Goal: Find specific page/section: Find specific page/section

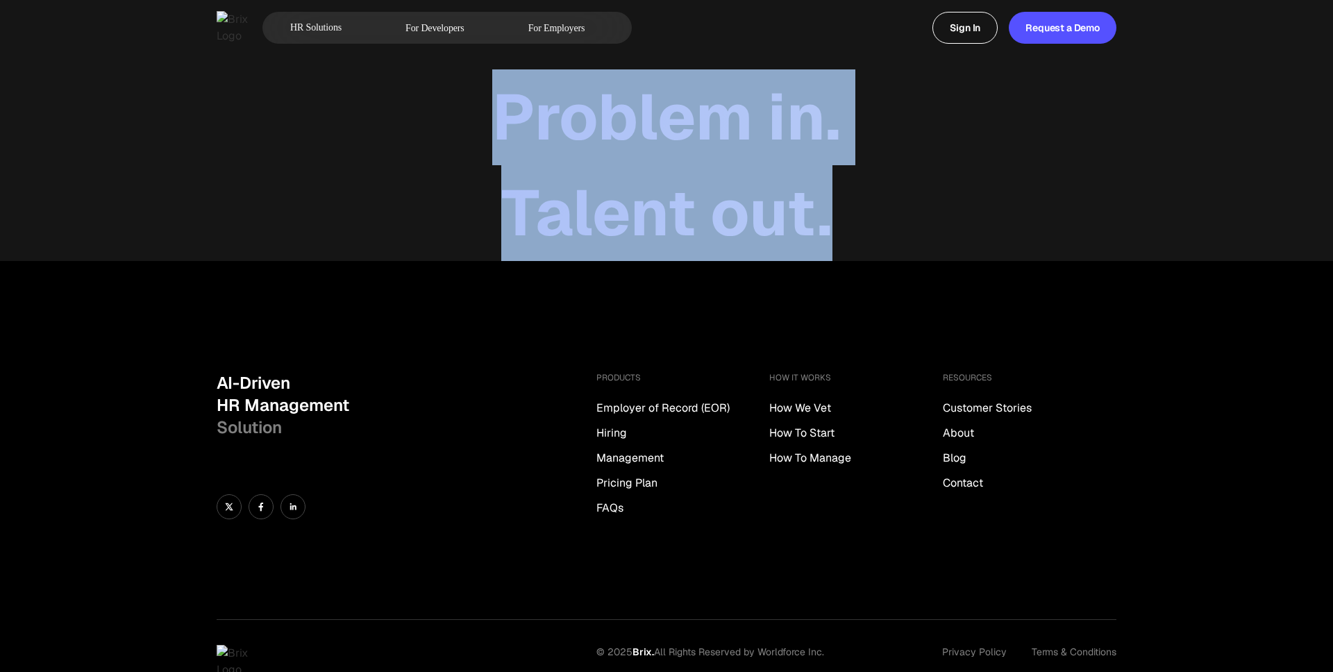
drag, startPoint x: 504, startPoint y: 119, endPoint x: 879, endPoint y: 176, distance: 379.1
click at [879, 176] on div "Problem in. Talent out." at bounding box center [666, 130] width 1333 height 261
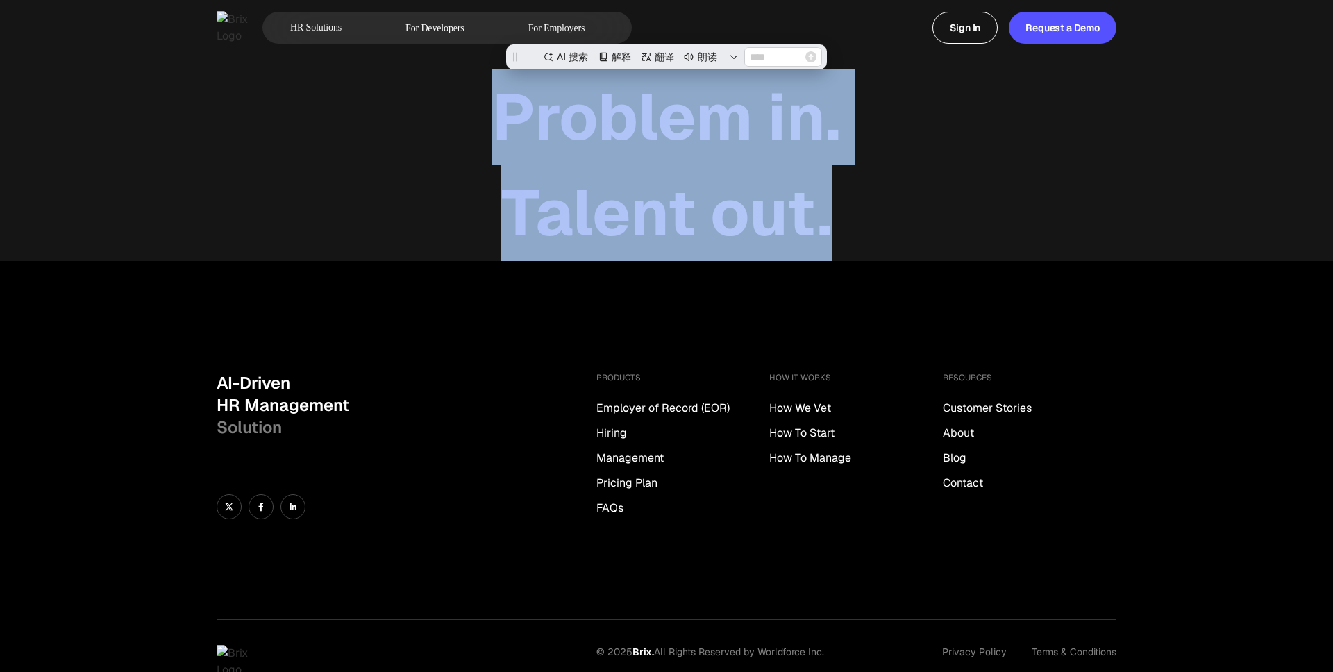
click at [879, 176] on div "Talent out." at bounding box center [666, 213] width 1333 height 96
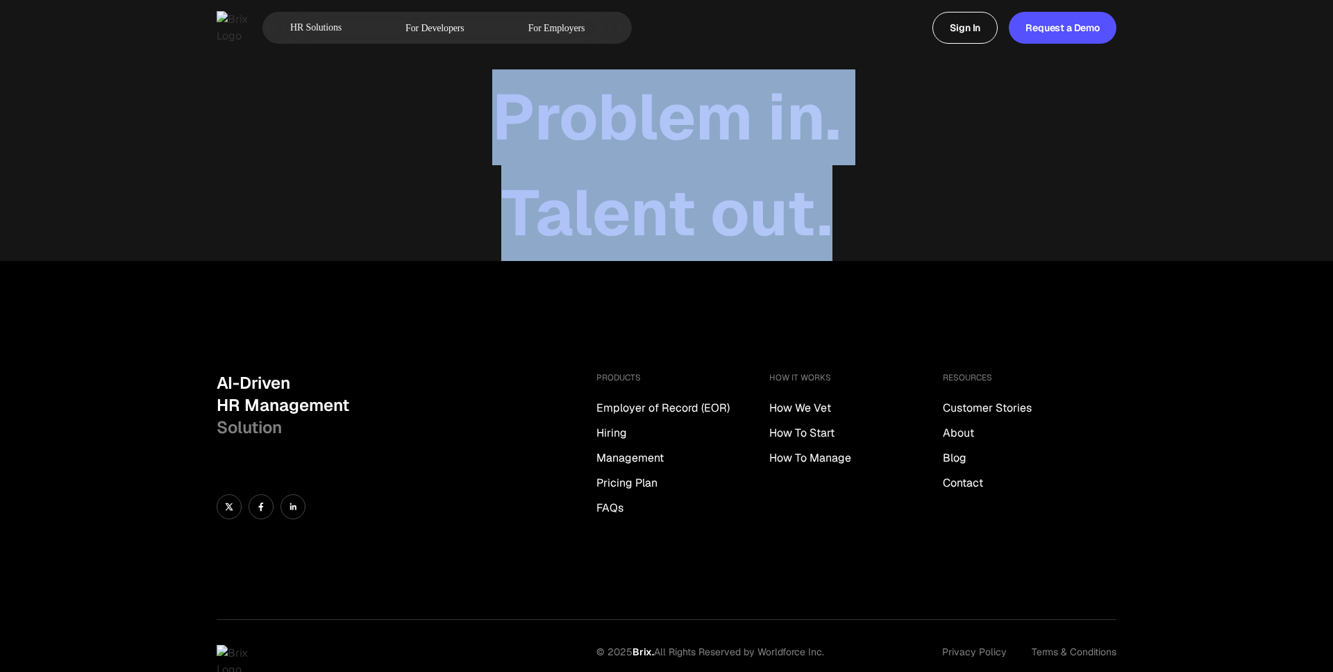
drag, startPoint x: 450, startPoint y: 111, endPoint x: 820, endPoint y: 199, distance: 381.0
click at [829, 207] on div "Problem in. Talent out." at bounding box center [666, 130] width 1333 height 261
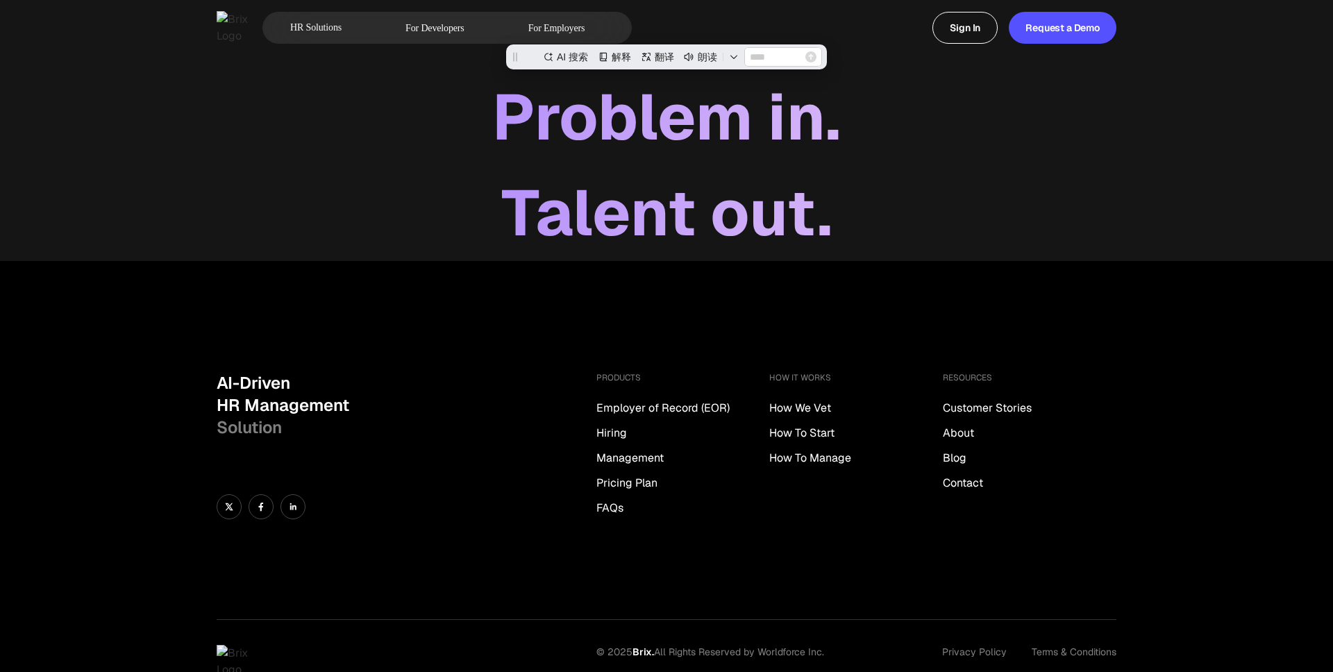
click at [869, 199] on div "Talent out." at bounding box center [666, 213] width 1333 height 96
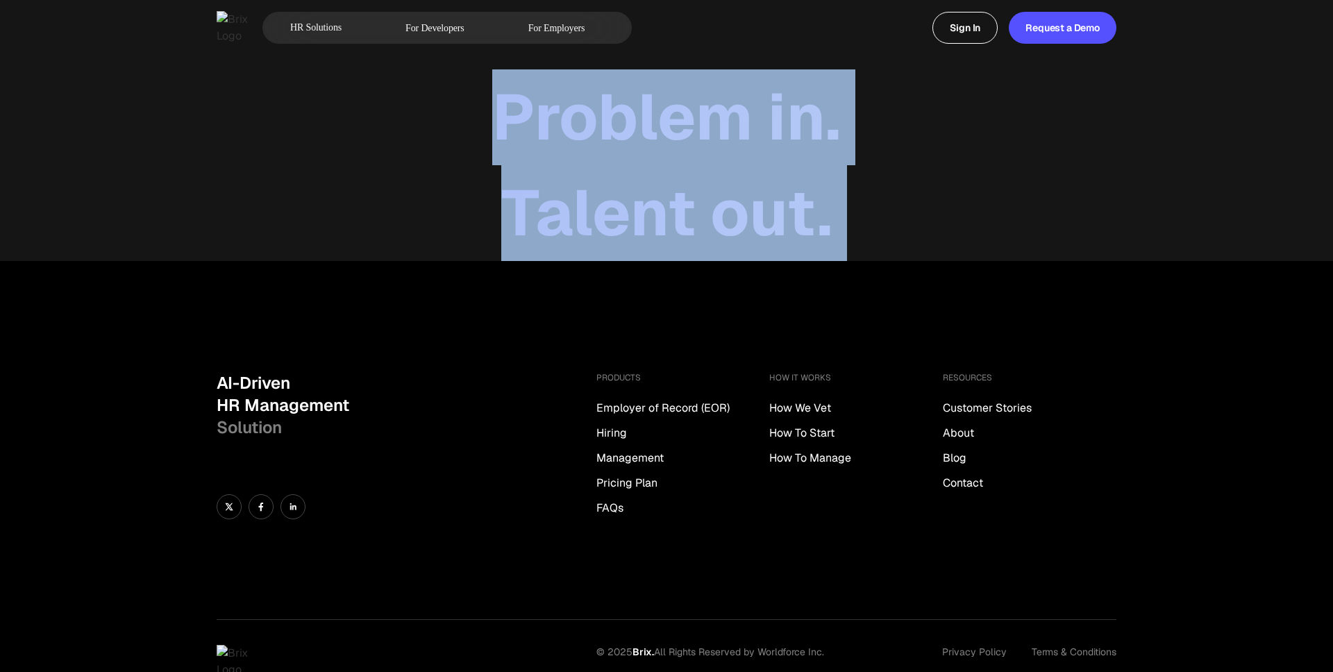
drag, startPoint x: 869, startPoint y: 199, endPoint x: 517, endPoint y: 85, distance: 370.1
click at [516, 84] on div "Problem in. Talent out." at bounding box center [666, 130] width 1333 height 261
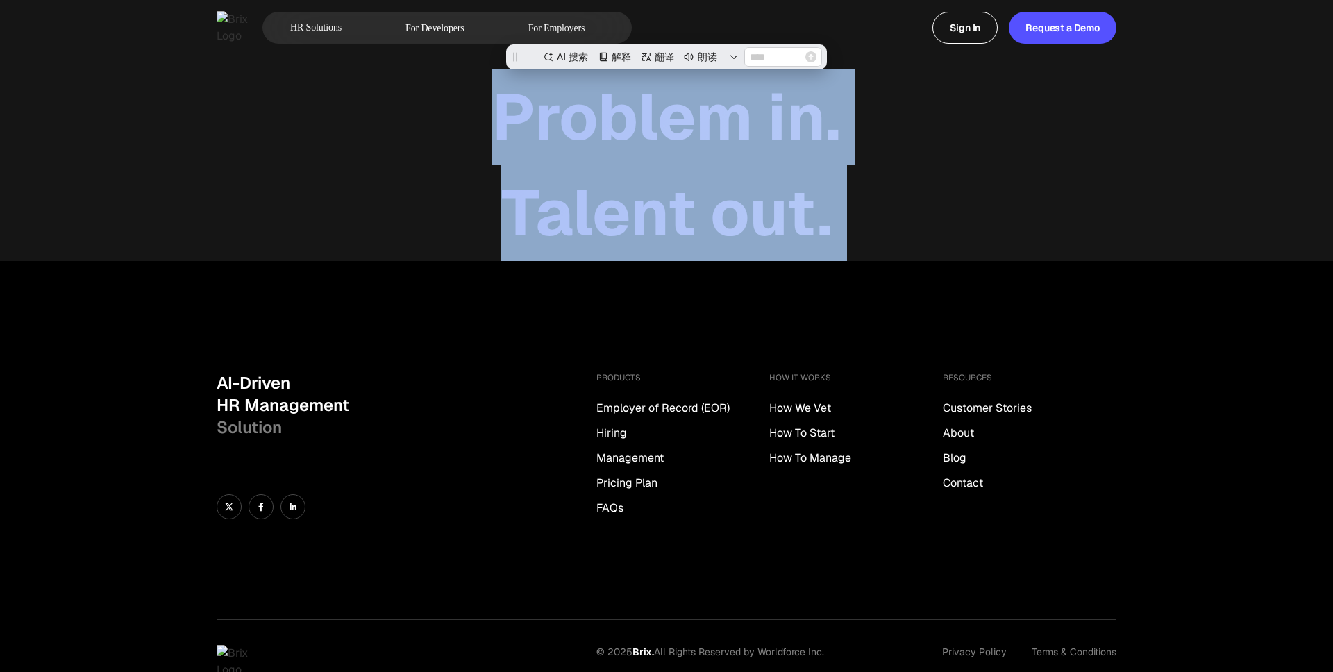
click at [457, 108] on div "Problem in." at bounding box center [666, 117] width 1333 height 96
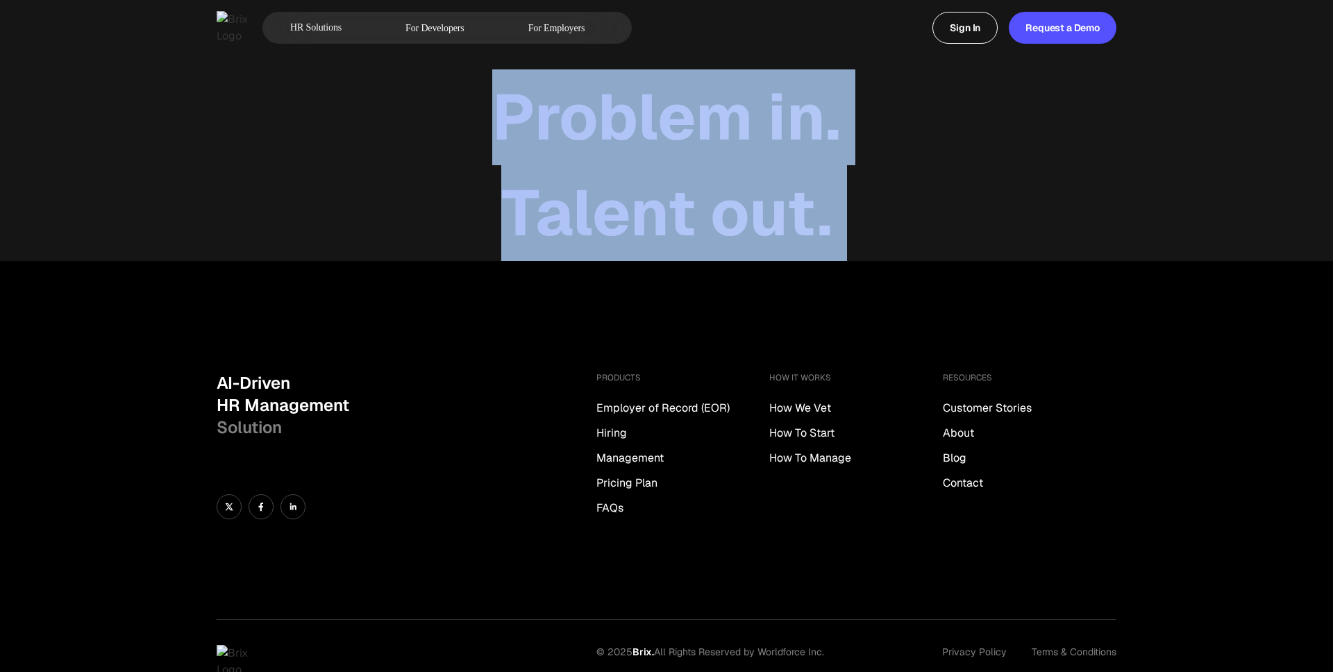
drag, startPoint x: 457, startPoint y: 108, endPoint x: 824, endPoint y: 194, distance: 376.3
click at [824, 194] on div "Problem in. Talent out." at bounding box center [666, 130] width 1333 height 261
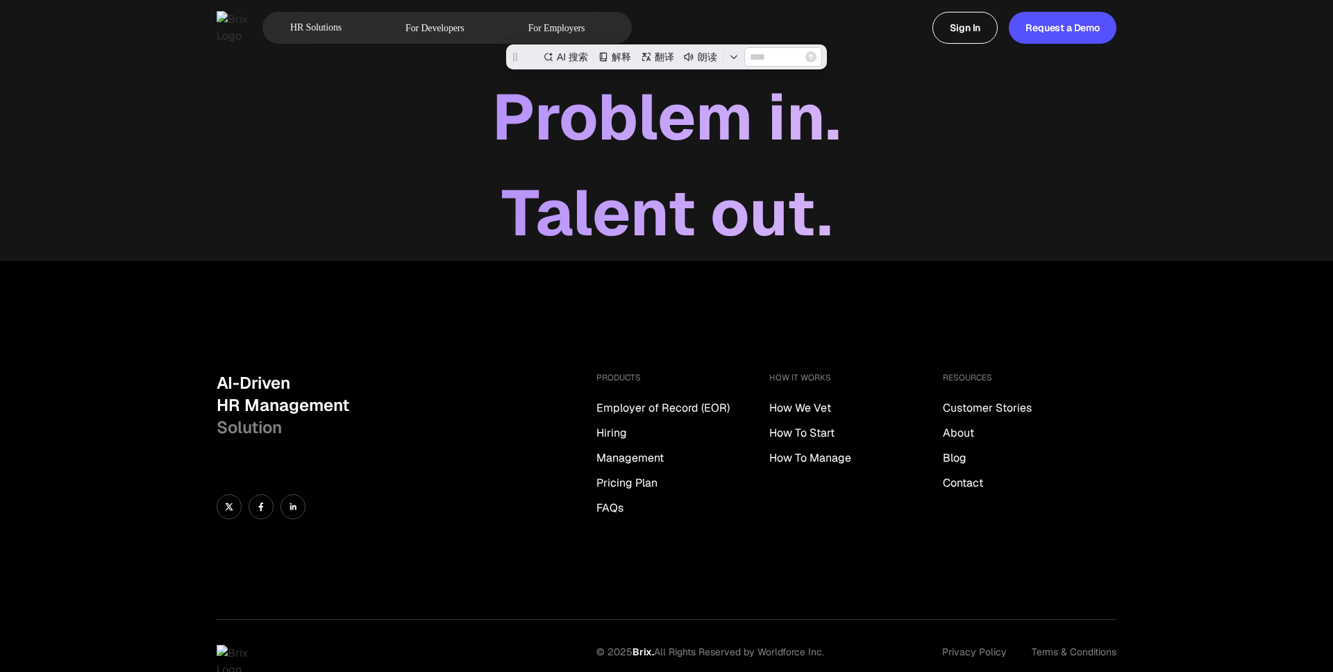
click at [861, 200] on div "Talent out." at bounding box center [666, 213] width 1333 height 96
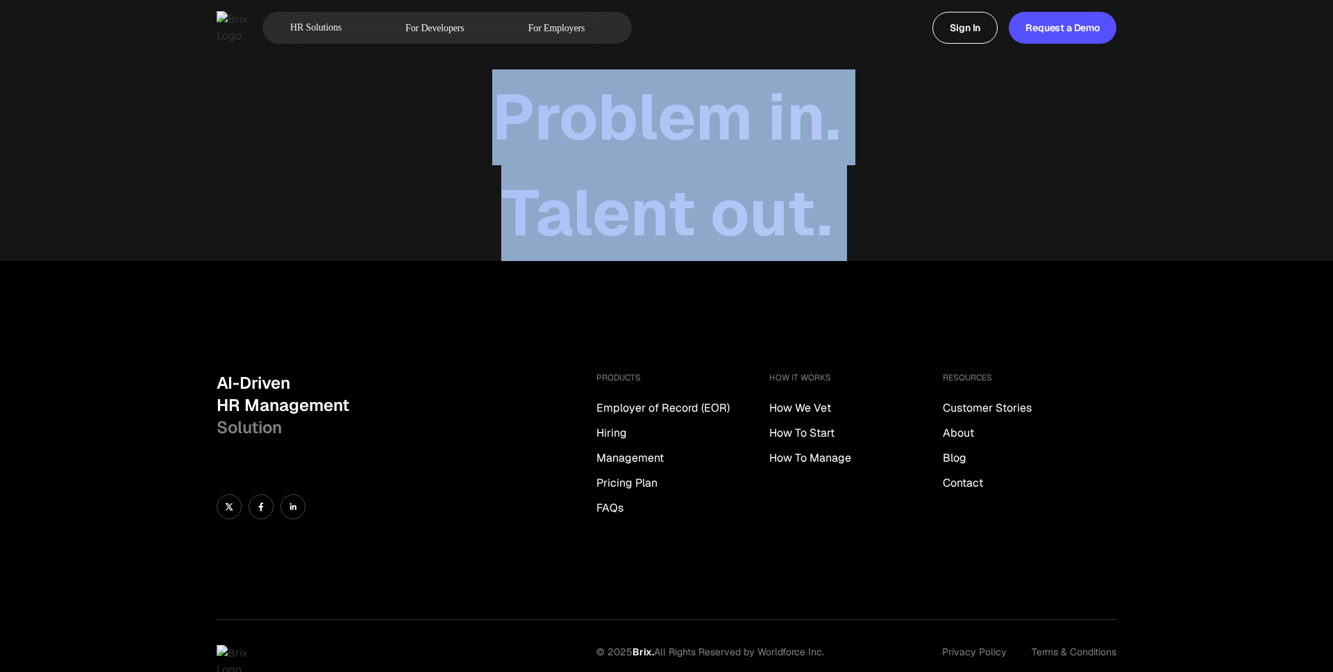
drag, startPoint x: 863, startPoint y: 209, endPoint x: 503, endPoint y: 103, distance: 374.7
click at [503, 103] on div "Problem in. Talent out." at bounding box center [666, 130] width 1333 height 261
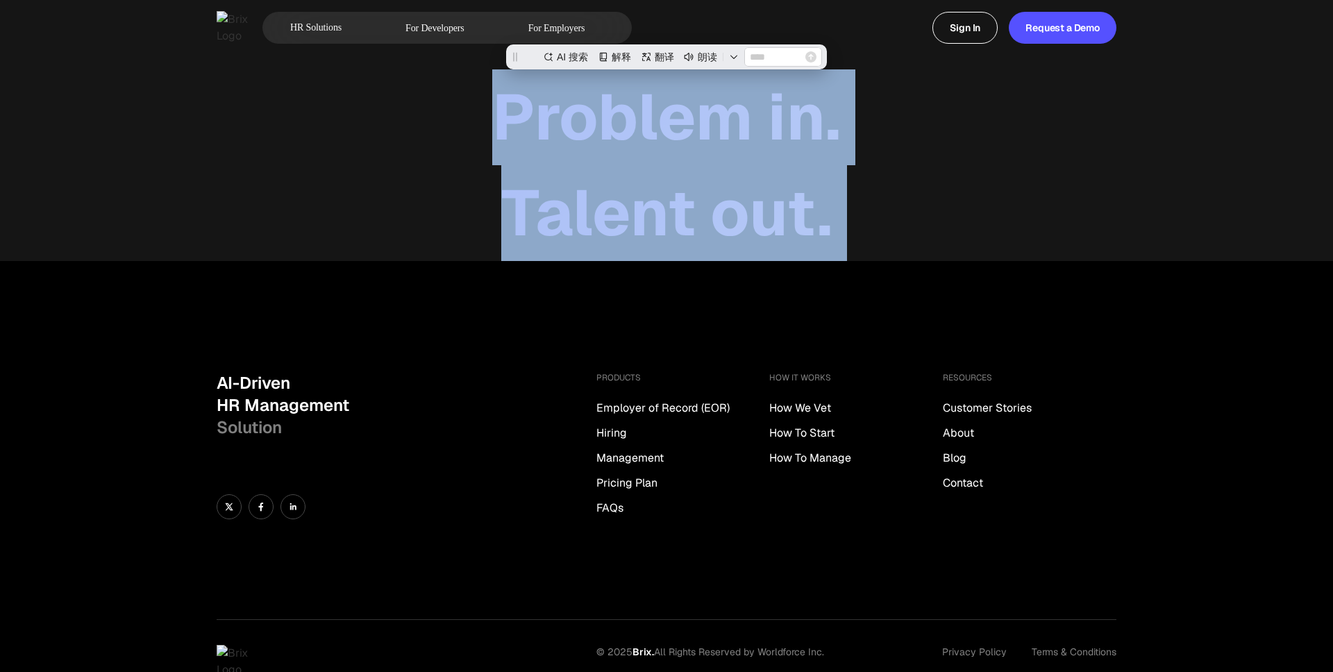
click at [503, 103] on div "Problem in." at bounding box center [666, 117] width 1333 height 96
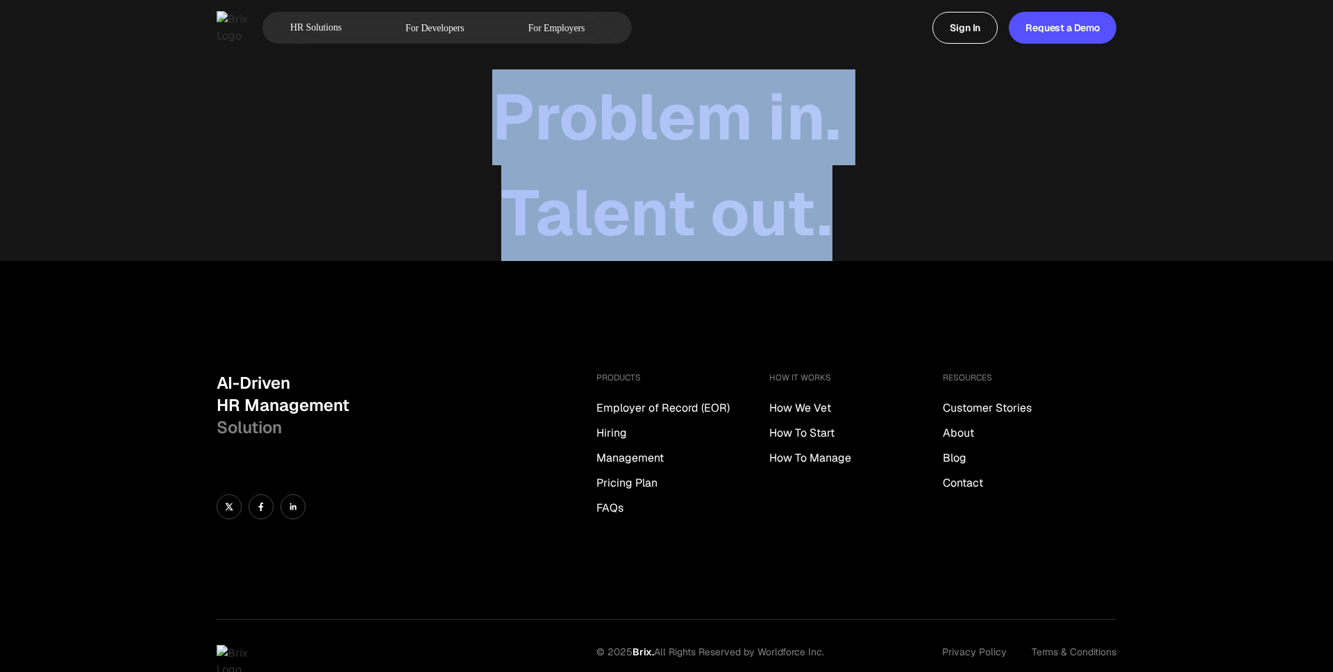
drag, startPoint x: 487, startPoint y: 103, endPoint x: 934, endPoint y: 197, distance: 456.7
click at [934, 198] on div "Problem in. Talent out." at bounding box center [666, 130] width 1333 height 261
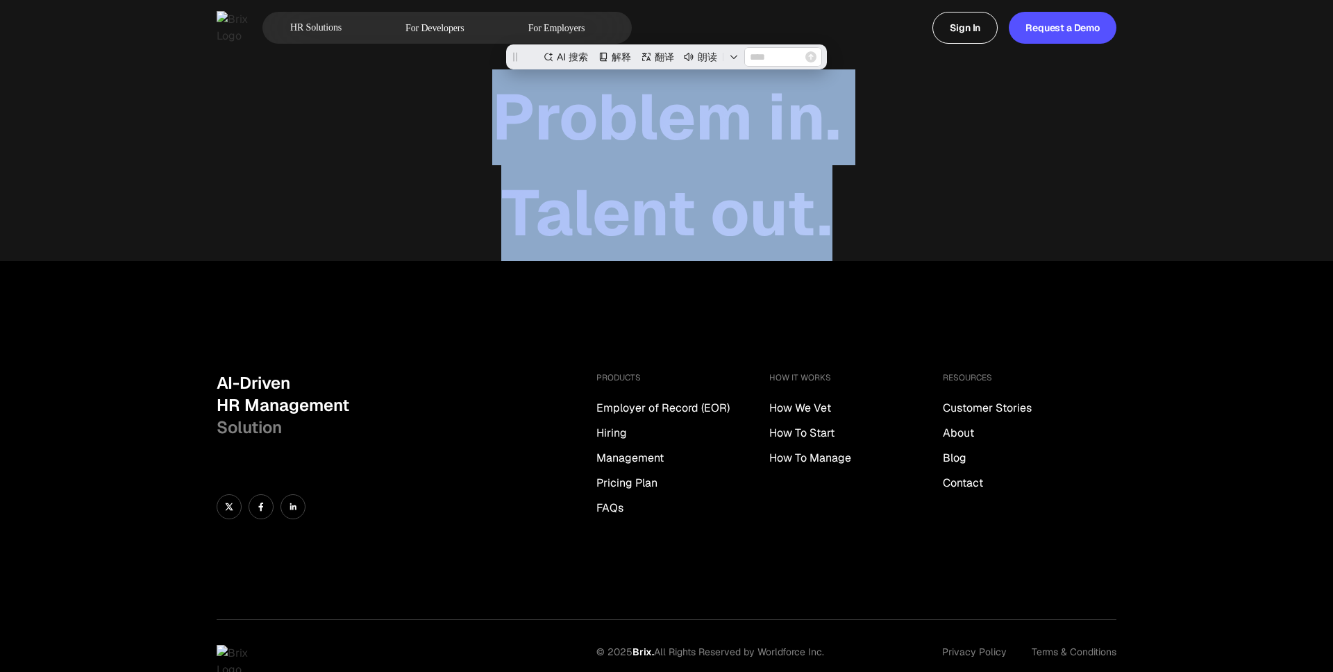
click at [859, 174] on div "Talent out." at bounding box center [666, 213] width 1333 height 96
